Goal: Transaction & Acquisition: Purchase product/service

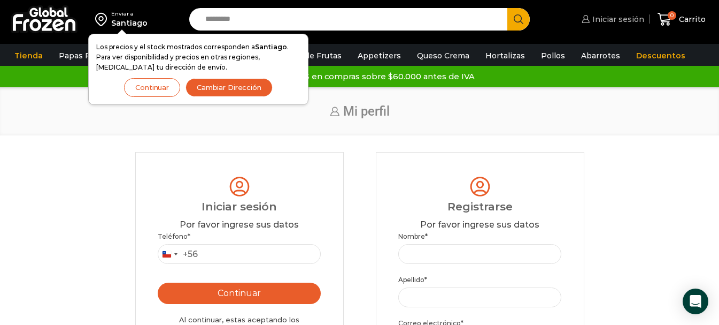
click at [618, 21] on span "Iniciar sesión" at bounding box center [617, 19] width 55 height 11
click at [221, 250] on input "Teléfono *" at bounding box center [240, 254] width 164 height 20
type input "*********"
click at [235, 297] on button "Continuar" at bounding box center [240, 292] width 164 height 21
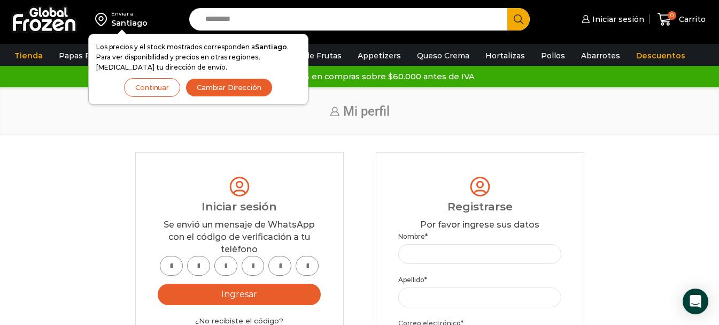
click at [166, 265] on input "text" at bounding box center [171, 266] width 23 height 20
type input "*"
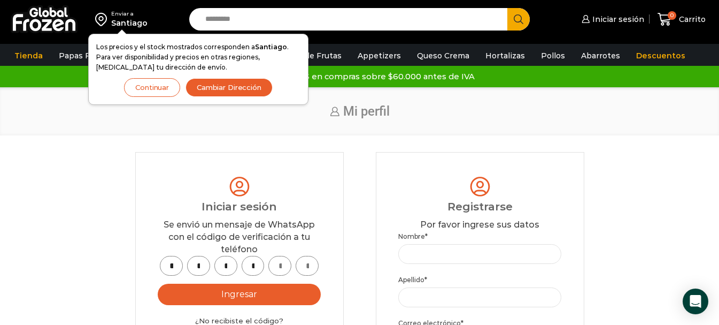
type input "*"
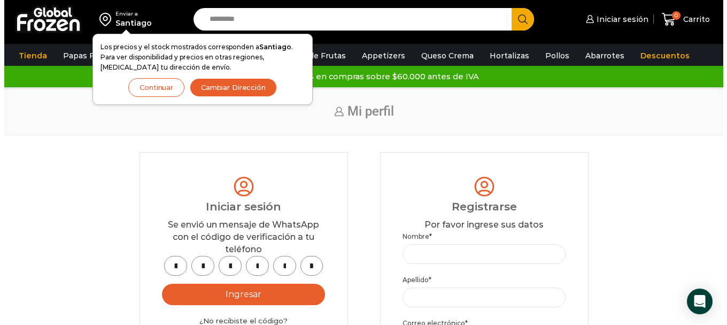
scroll to position [0, 0]
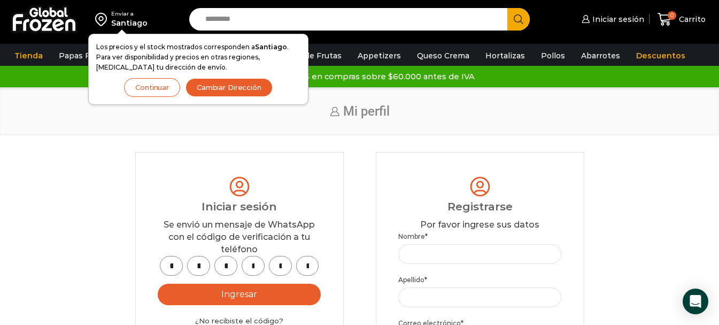
click at [246, 296] on button "Ingresar" at bounding box center [240, 293] width 164 height 21
click at [228, 90] on button "Cambiar Dirección" at bounding box center [229, 87] width 87 height 19
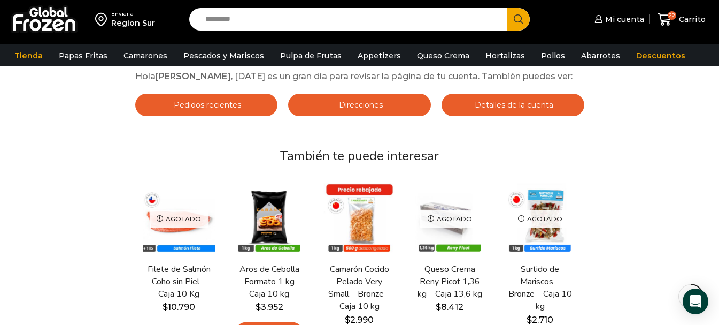
scroll to position [107, 0]
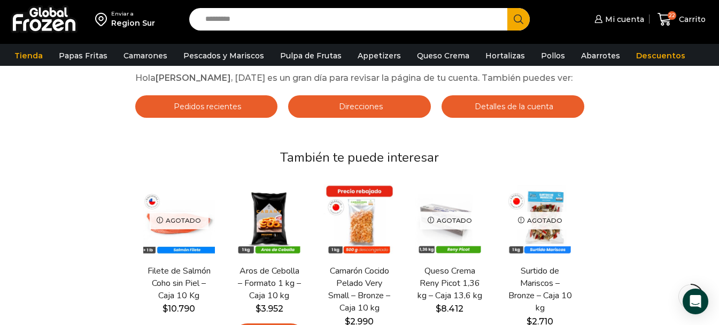
click at [202, 111] on span "Pedidos recientes" at bounding box center [206, 107] width 70 height 10
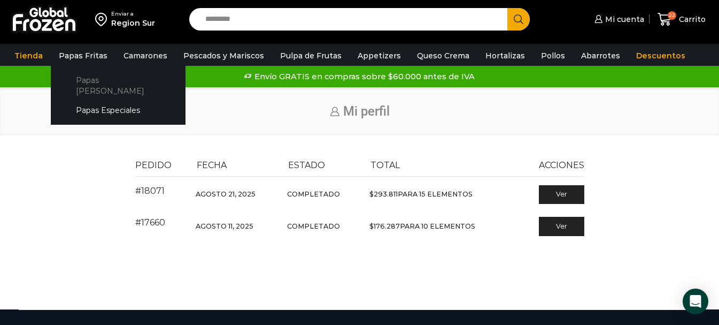
click at [77, 79] on link "Papas [PERSON_NAME]" at bounding box center [117, 85] width 113 height 30
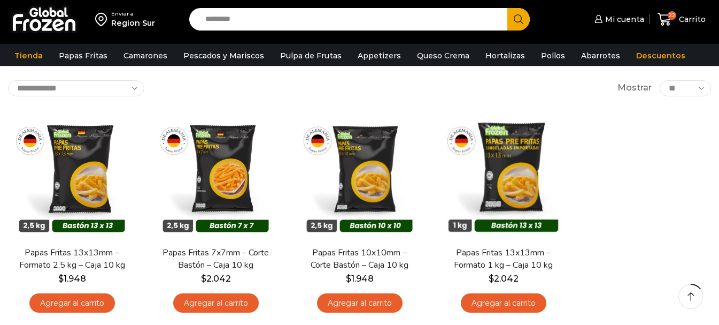
scroll to position [53, 0]
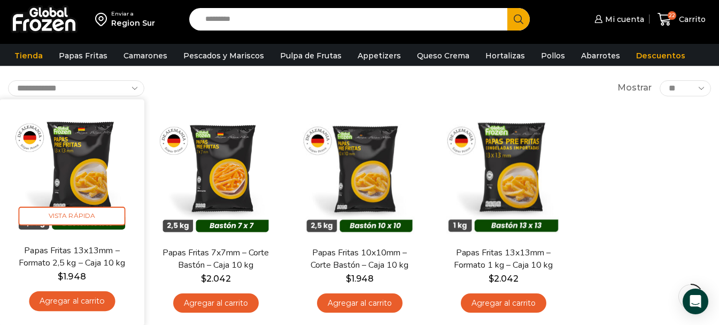
click at [80, 298] on link "Agregar al carrito" at bounding box center [72, 301] width 86 height 20
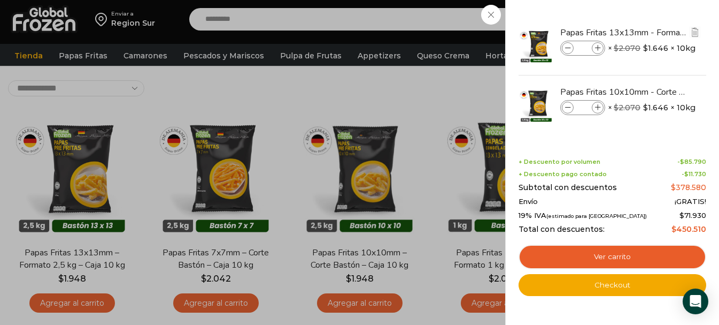
click at [600, 48] on icon at bounding box center [598, 48] width 6 height 6
type input "**"
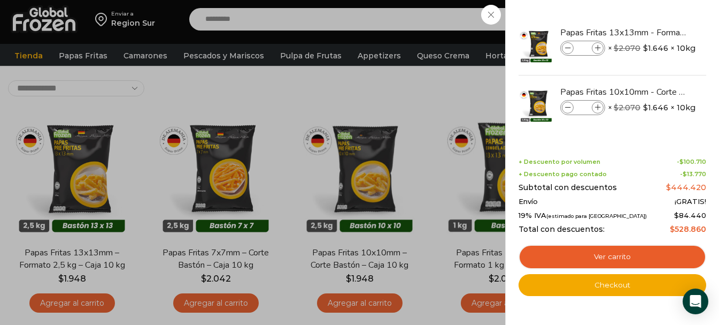
click at [599, 48] on icon at bounding box center [598, 48] width 6 height 6
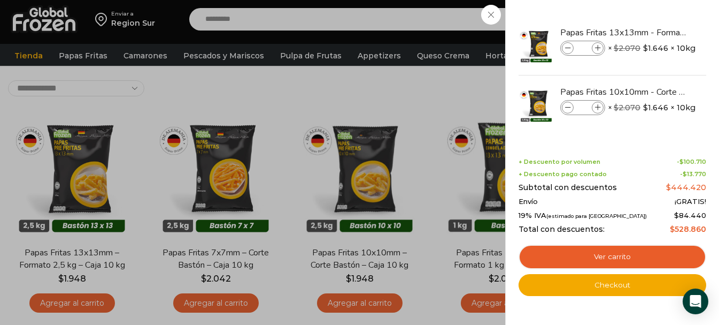
type input "**"
click at [564, 107] on span at bounding box center [568, 108] width 12 height 12
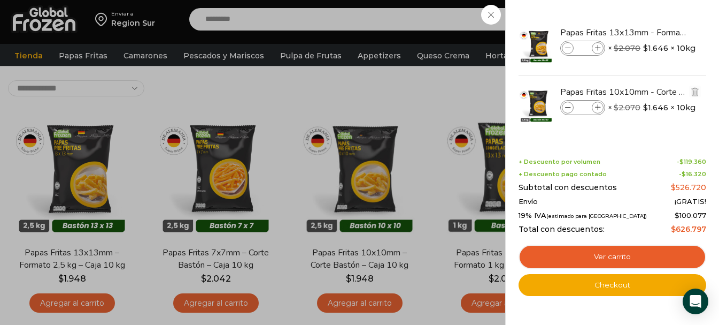
click at [564, 107] on span at bounding box center [568, 108] width 12 height 12
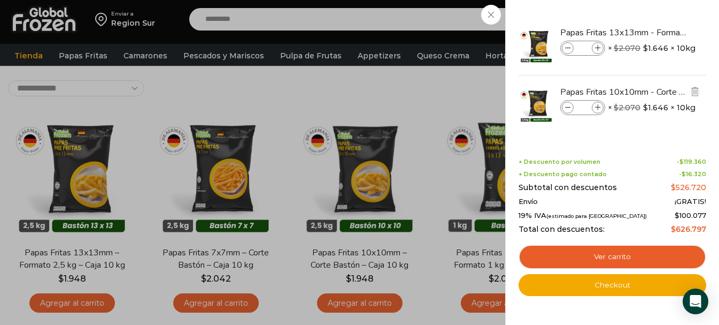
click at [564, 107] on span at bounding box center [568, 108] width 12 height 12
type input "*"
click at [564, 107] on span at bounding box center [568, 108] width 12 height 12
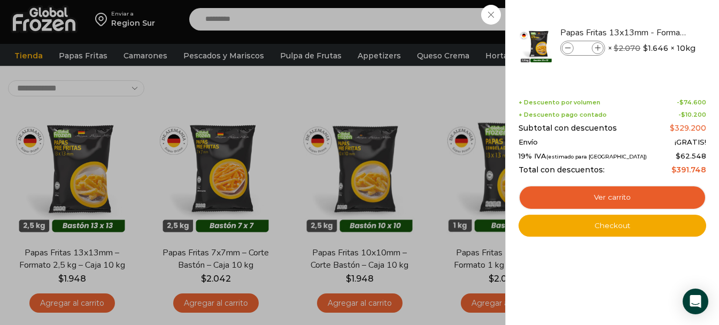
click at [655, 32] on div "20 [GEOGRAPHIC_DATA] 20 20 Shopping Cart" at bounding box center [681, 19] width 53 height 25
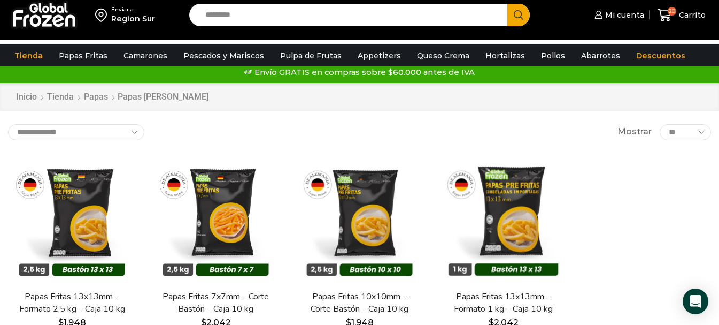
scroll to position [0, 0]
